Goal: Check status: Check status

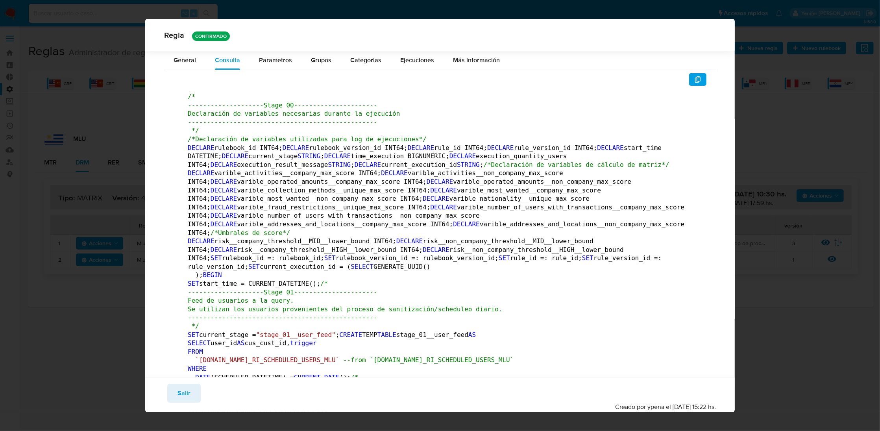
scroll to position [23766, 0]
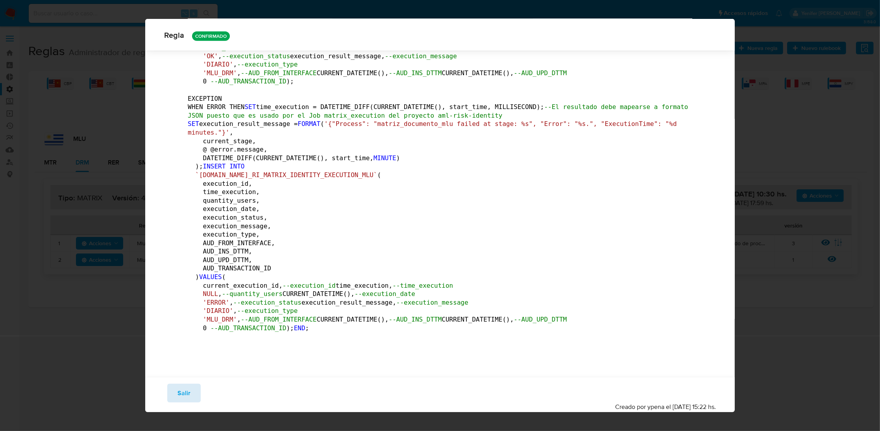
click at [189, 387] on span "Salir" at bounding box center [184, 393] width 13 height 17
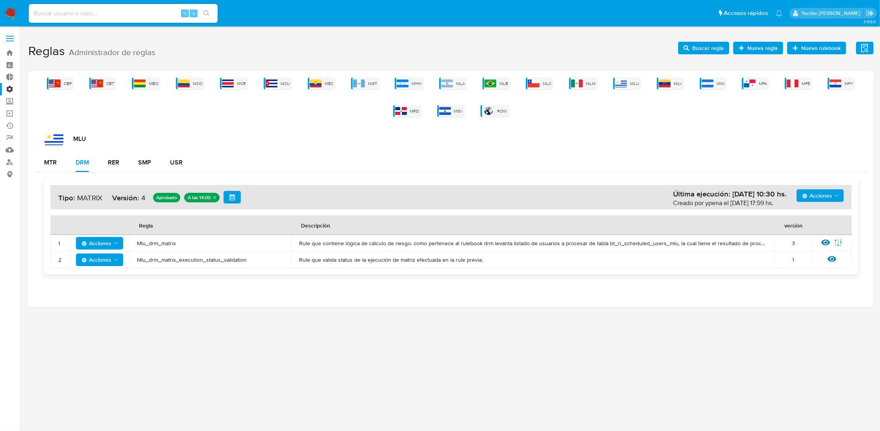
click at [128, 10] on input at bounding box center [123, 13] width 189 height 10
paste input "685097127"
type input "685097127"
click at [73, 13] on input "685097127" at bounding box center [123, 13] width 189 height 10
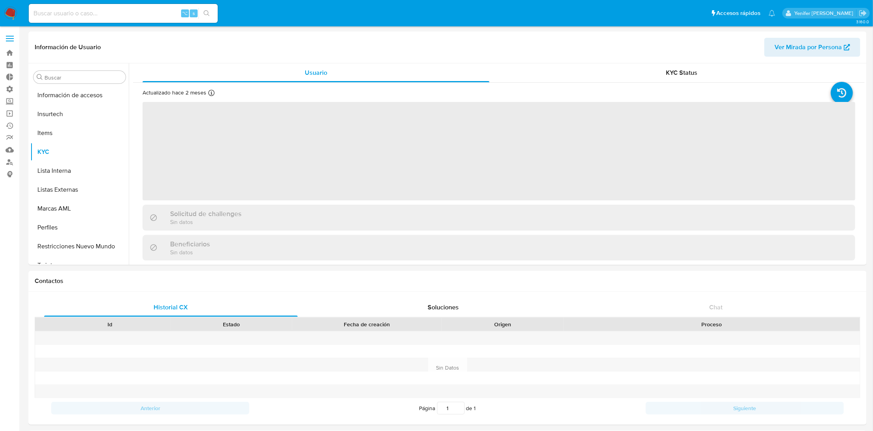
scroll to position [332, 0]
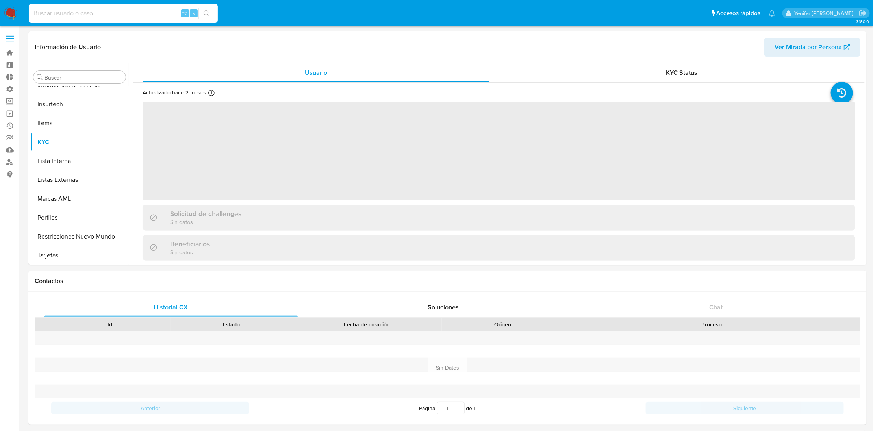
click at [118, 9] on input at bounding box center [123, 13] width 189 height 10
paste input "685097127"
type input "685097127"
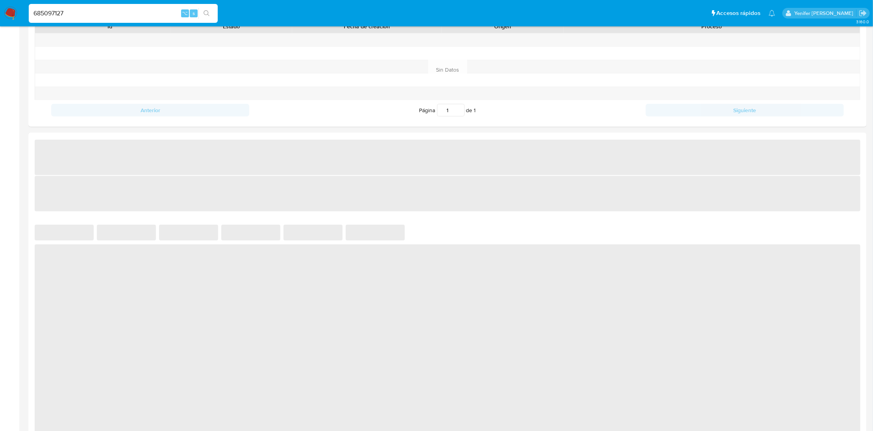
scroll to position [16, 0]
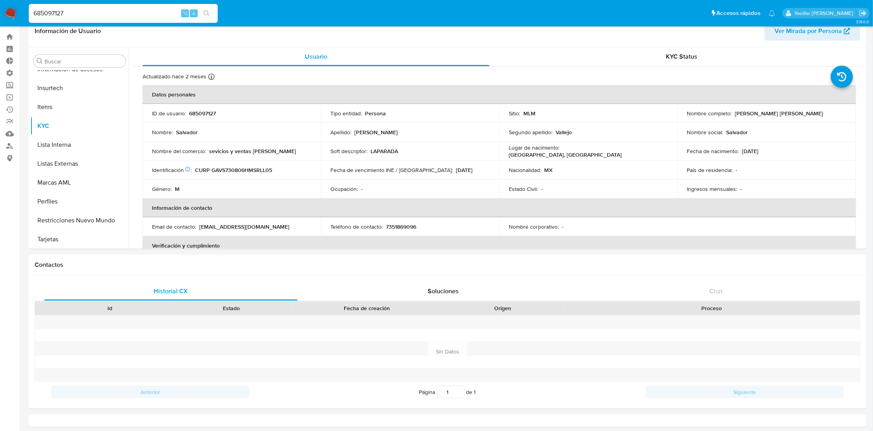
select select "10"
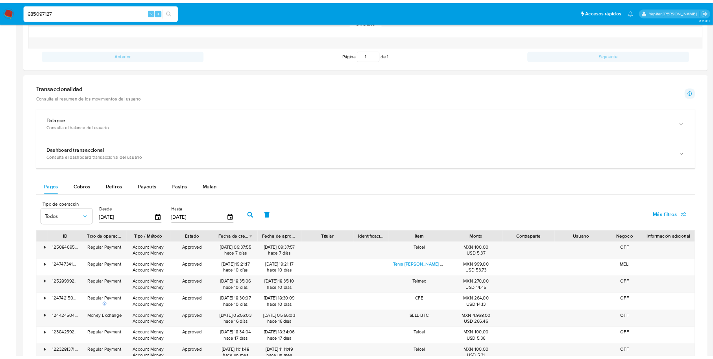
scroll to position [345, 0]
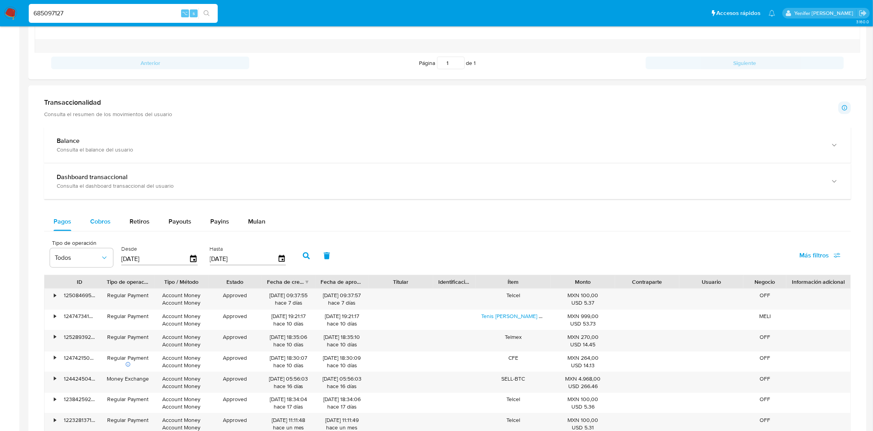
click at [105, 218] on span "Cobros" at bounding box center [100, 221] width 20 height 9
select select "10"
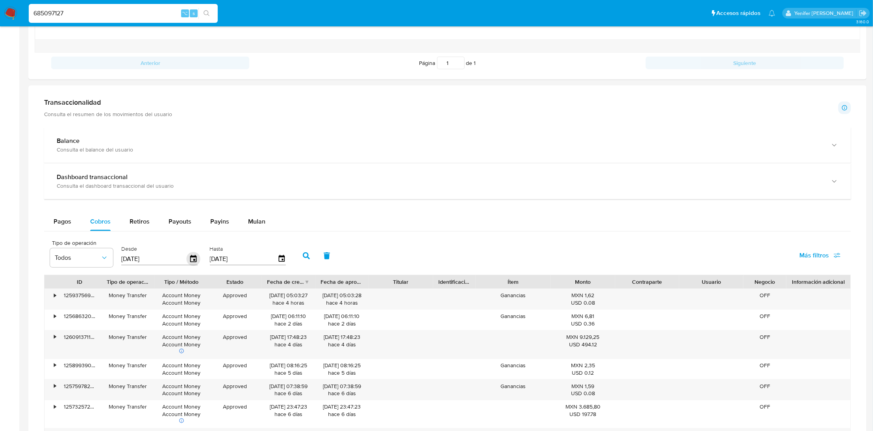
click at [194, 261] on icon "button" at bounding box center [194, 259] width 14 height 14
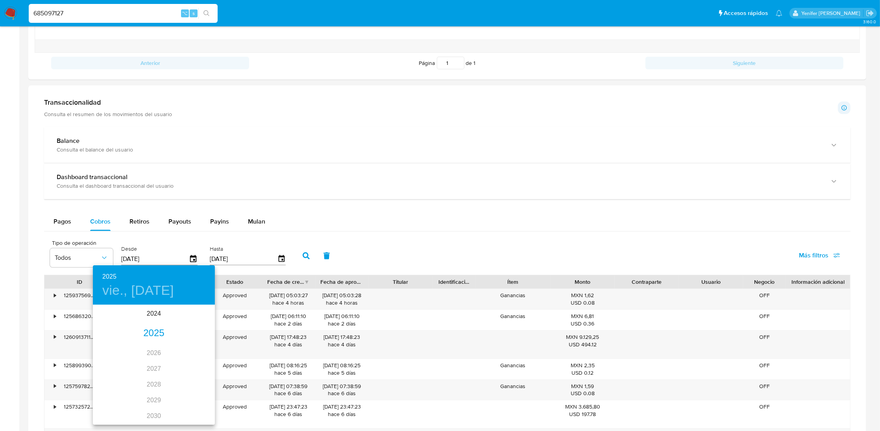
click at [154, 327] on div "2025" at bounding box center [154, 334] width 122 height 16
click at [189, 382] on div "sep." at bounding box center [194, 380] width 41 height 30
click at [107, 346] on p "1" at bounding box center [106, 347] width 3 height 8
type input "01/09/2025"
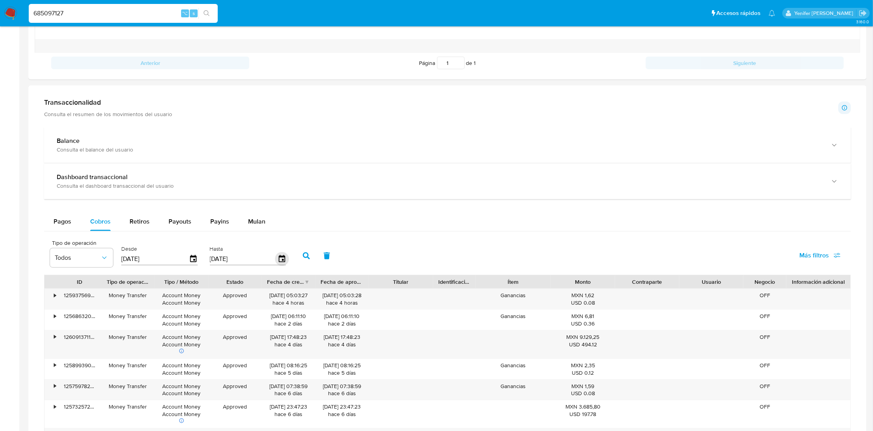
click at [278, 260] on icon "button" at bounding box center [281, 258] width 6 height 7
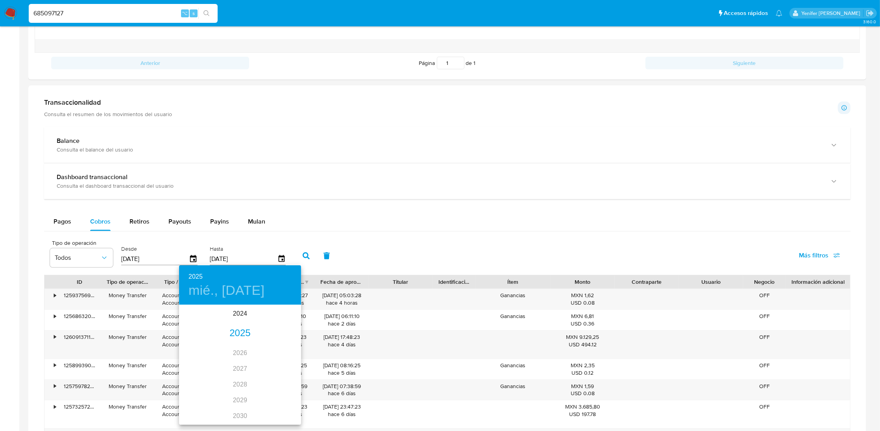
click at [243, 332] on div "2025" at bounding box center [240, 334] width 122 height 16
click at [280, 379] on div "sep." at bounding box center [281, 380] width 41 height 30
click at [241, 345] on p "4" at bounding box center [240, 347] width 3 height 8
type input "04/09/2025"
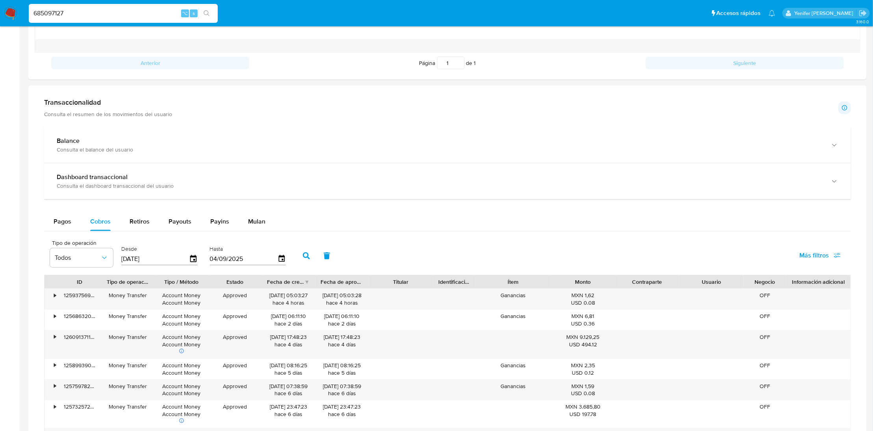
click at [302, 261] on button "button" at bounding box center [306, 255] width 20 height 19
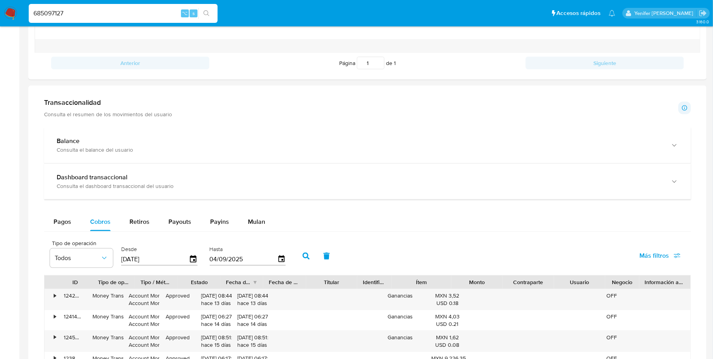
scroll to position [332, 0]
